Goal: Communication & Community: Answer question/provide support

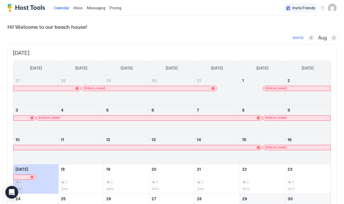
click at [78, 10] on span "Inbox" at bounding box center [78, 8] width 9 height 5
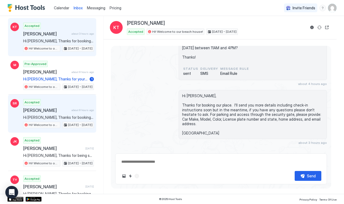
scroll to position [43, 0]
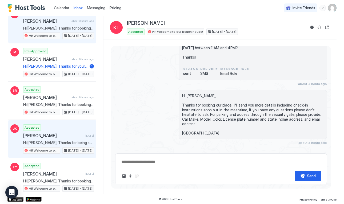
click at [65, 137] on span "Jason Keville" at bounding box center [53, 135] width 60 height 5
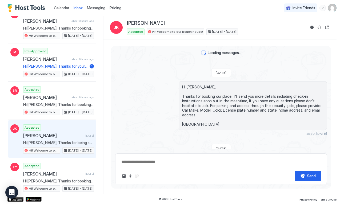
scroll to position [590, 0]
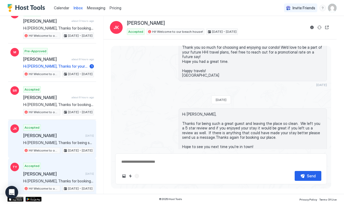
click at [84, 168] on div "Accepted Teresa Yardley 8 days ago Hi Teresa, Thanks for booking our place. I'l…" at bounding box center [58, 177] width 71 height 29
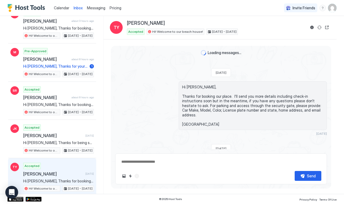
scroll to position [620, 0]
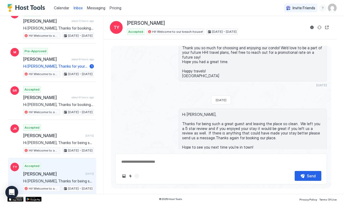
click at [297, 150] on div "Loading messages... Sun, July 27th 2025 Hi Teresa, Thanks for booking our place…" at bounding box center [221, 115] width 220 height 139
click at [297, 164] on div "Scheduled Messages" at bounding box center [303, 167] width 36 height 6
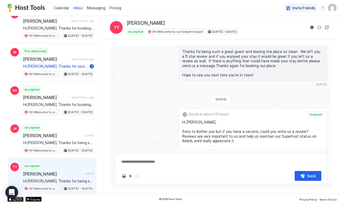
scroll to position [700, 0]
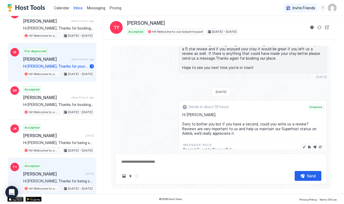
click at [64, 62] on div "Pre-Approved Matthew about 8 hours ago Hi Matthew, Thanks for your inquiry, I w…" at bounding box center [58, 62] width 71 height 29
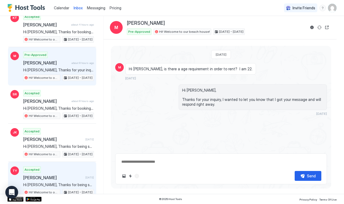
scroll to position [43, 0]
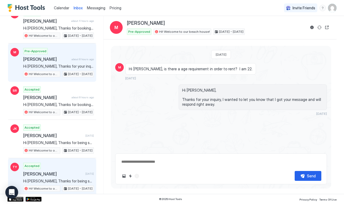
click at [80, 169] on div "Accepted Teresa Yardley 8 days ago Hi Teresa, Thanks for being such a great gue…" at bounding box center [58, 177] width 71 height 29
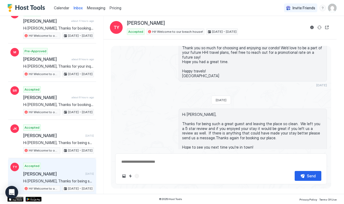
click at [304, 164] on div "Scheduled Messages" at bounding box center [303, 167] width 36 height 6
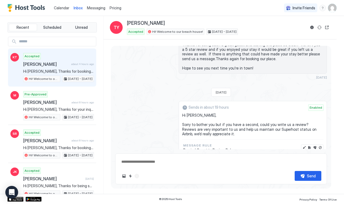
click at [54, 63] on span "Kathryn Thompson" at bounding box center [46, 64] width 46 height 5
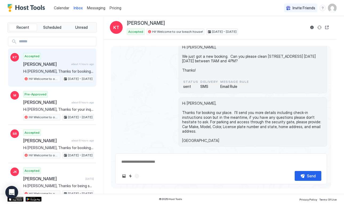
scroll to position [16, 0]
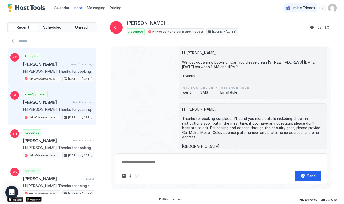
click at [74, 101] on span "about 8 hours ago" at bounding box center [83, 102] width 22 height 3
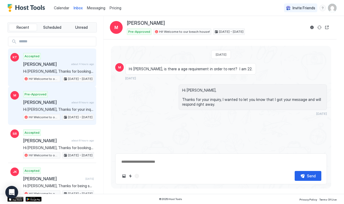
click at [78, 67] on div "Accepted Kathryn Thompson about 4 hours ago Hi Kathryn, Thanks for booking our …" at bounding box center [58, 67] width 71 height 29
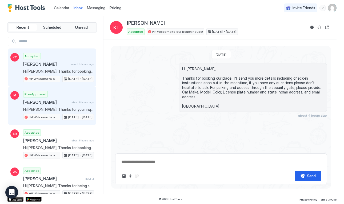
type textarea "*"
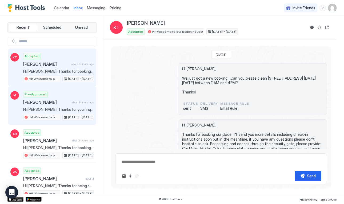
scroll to position [29, 0]
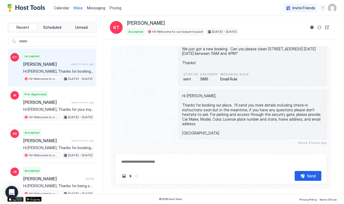
click at [65, 7] on span "Calendar" at bounding box center [61, 8] width 15 height 5
